Goal: Task Accomplishment & Management: Complete application form

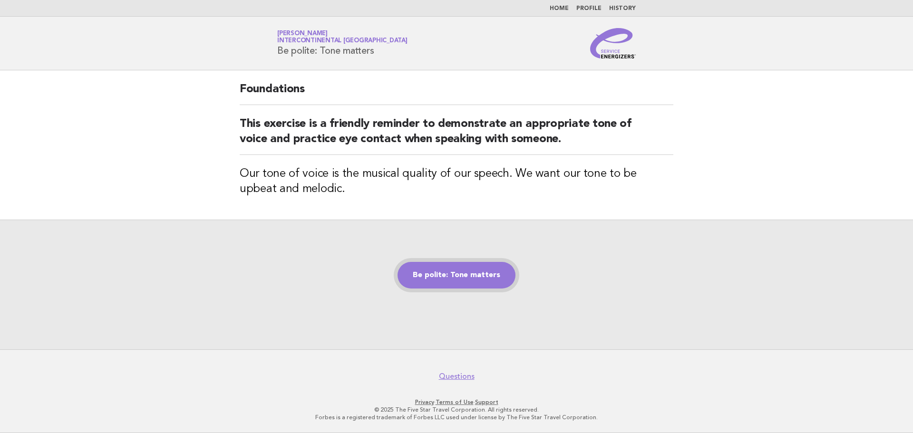
click at [475, 277] on link "Be polite: Tone matters" at bounding box center [456, 275] width 118 height 27
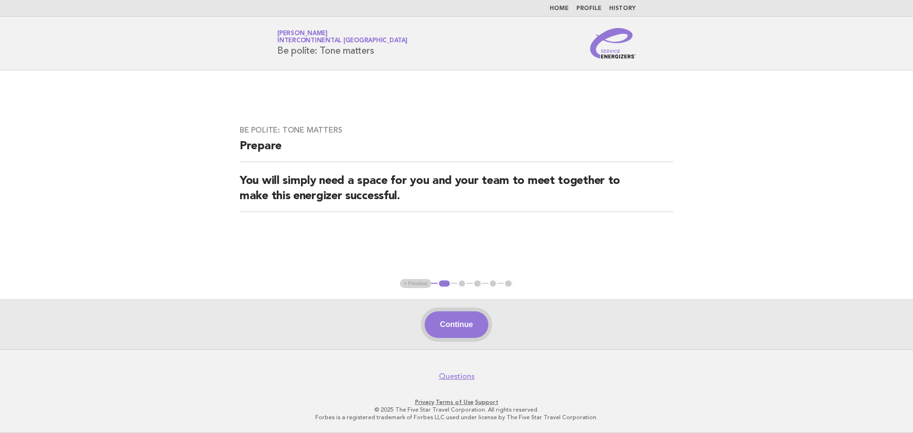
click at [444, 317] on button "Continue" at bounding box center [455, 324] width 63 height 27
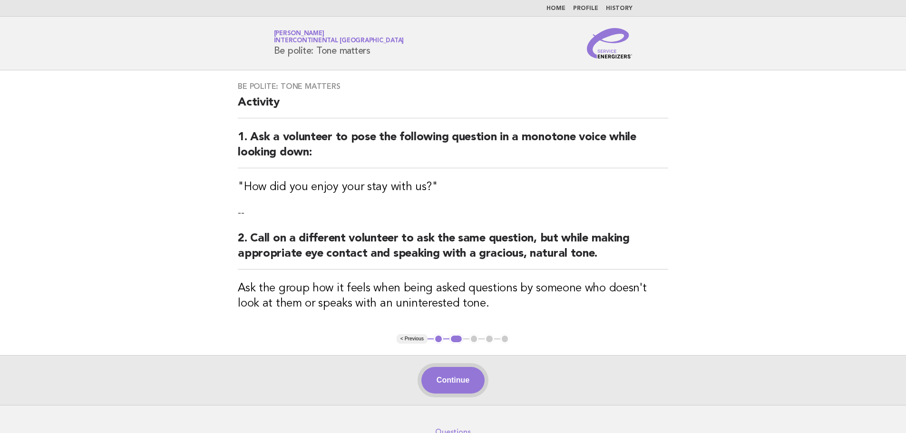
click at [432, 369] on button "Continue" at bounding box center [452, 380] width 63 height 27
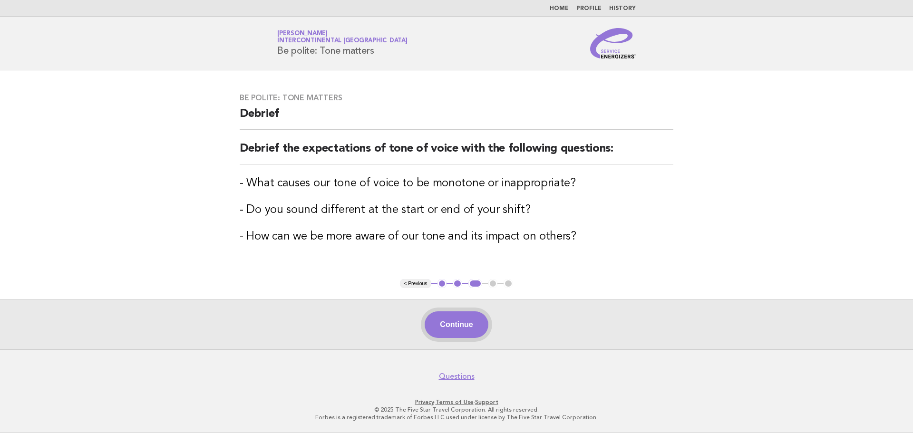
click at [465, 324] on button "Continue" at bounding box center [455, 324] width 63 height 27
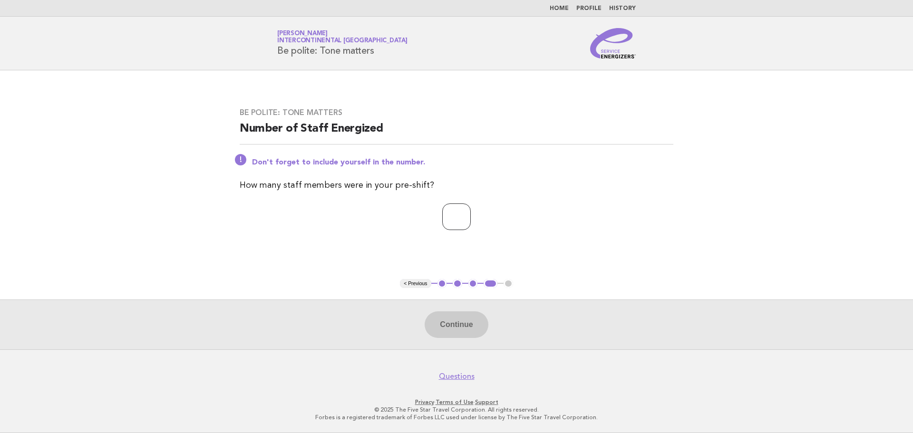
click at [447, 227] on input "number" at bounding box center [456, 216] width 29 height 27
type input "*"
click at [448, 324] on button "Continue" at bounding box center [455, 324] width 63 height 27
